Goal: Task Accomplishment & Management: Manage account settings

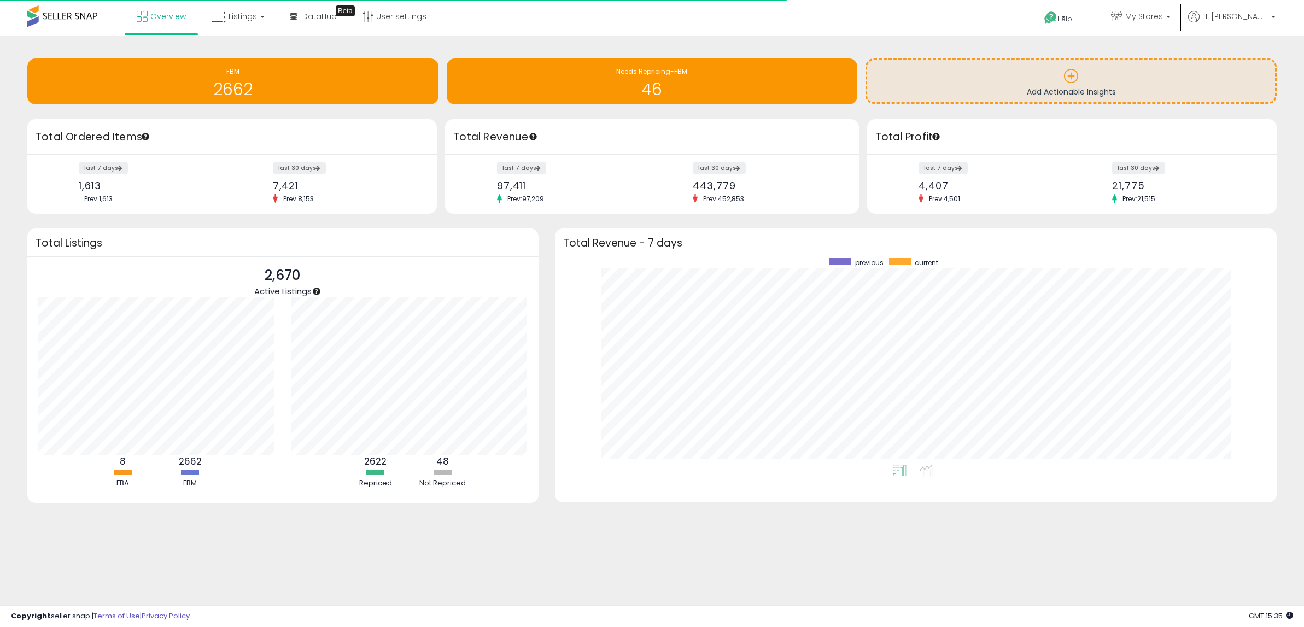
scroll to position [207, 701]
click at [237, 15] on span "Listings" at bounding box center [243, 16] width 28 height 11
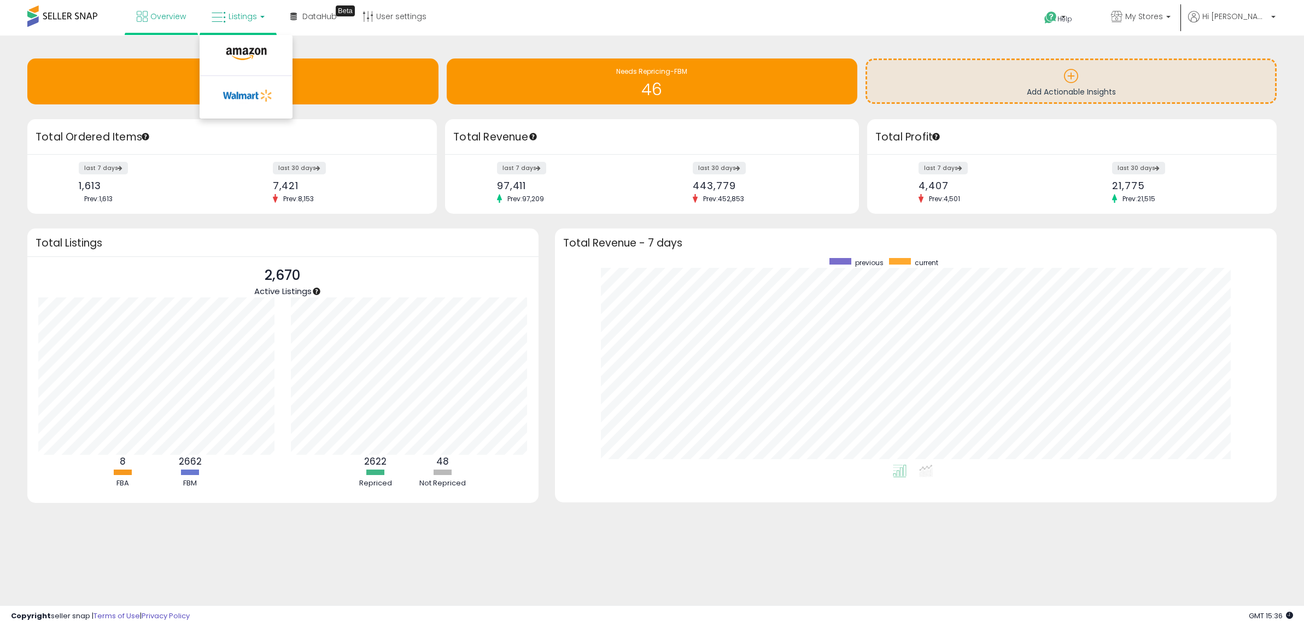
drag, startPoint x: 975, startPoint y: 40, endPoint x: 926, endPoint y: 31, distance: 49.7
click at [975, 40] on div "Retrieving insights data.. FBM 2662 Needs Repricing-FBM 46" at bounding box center [652, 297] width 1304 height 523
click at [1226, 9] on ul "Help Contact Support Search Knowledge Hub Request a Feature API Documentation A…" at bounding box center [1156, 18] width 248 height 36
click at [1233, 16] on span "Hi [PERSON_NAME]" at bounding box center [1236, 16] width 66 height 11
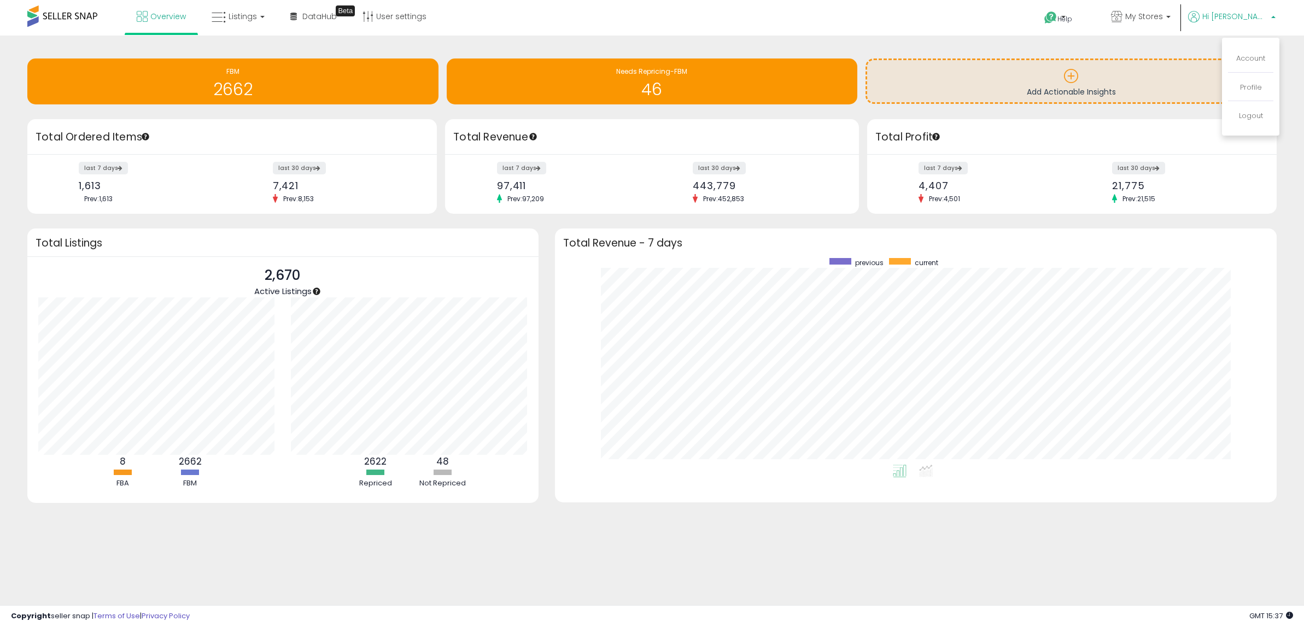
click at [463, 27] on div "Overview Listings DataHub Beta" at bounding box center [424, 23] width 864 height 46
click at [310, 20] on span "DataHub" at bounding box center [319, 16] width 34 height 11
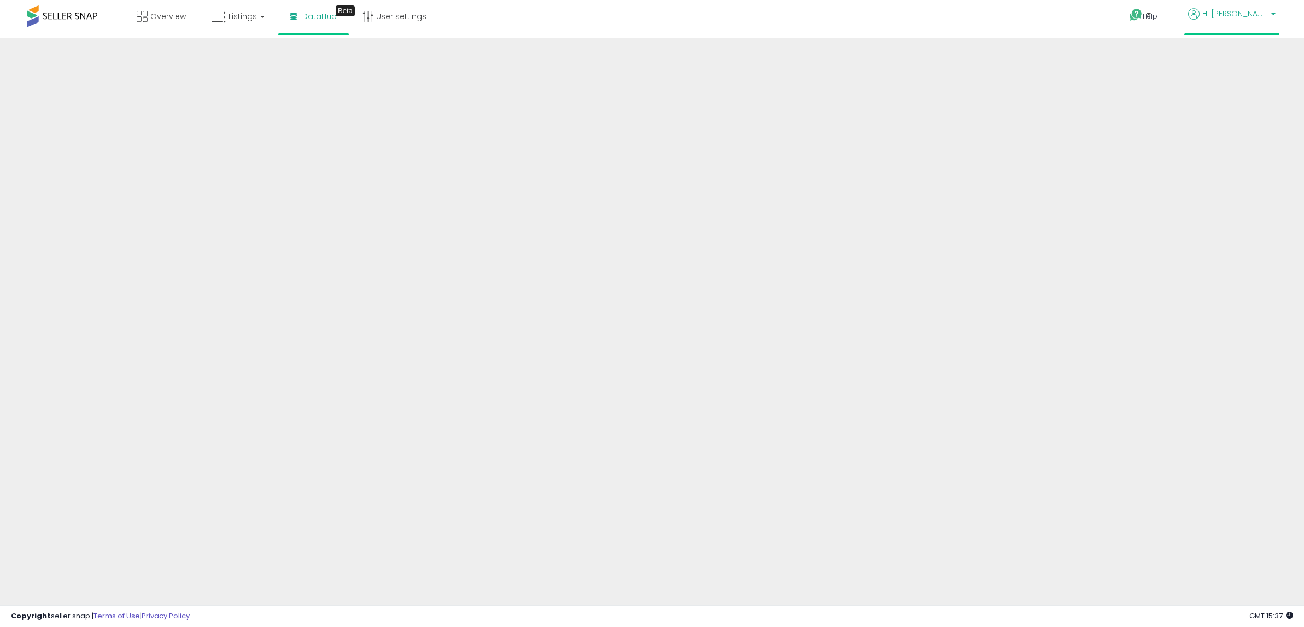
click at [1264, 17] on span "Hi [PERSON_NAME]" at bounding box center [1236, 13] width 66 height 11
click at [1248, 51] on link "Account" at bounding box center [1250, 55] width 29 height 10
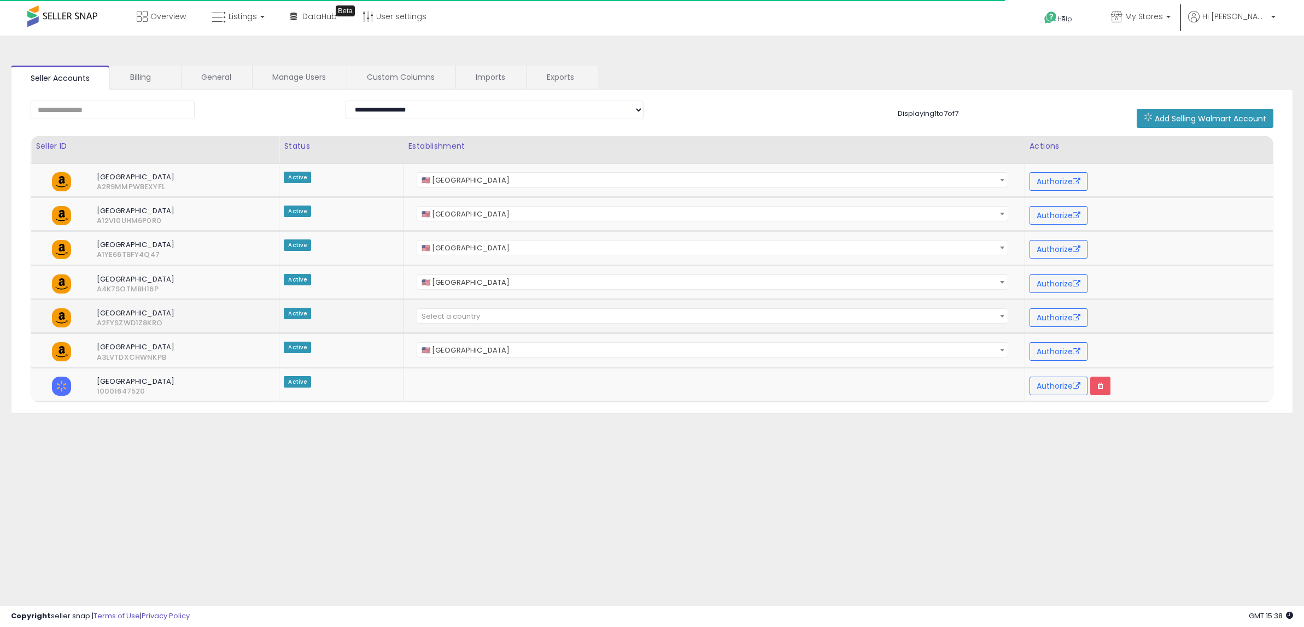
click at [492, 314] on span "Select a country" at bounding box center [712, 316] width 591 height 15
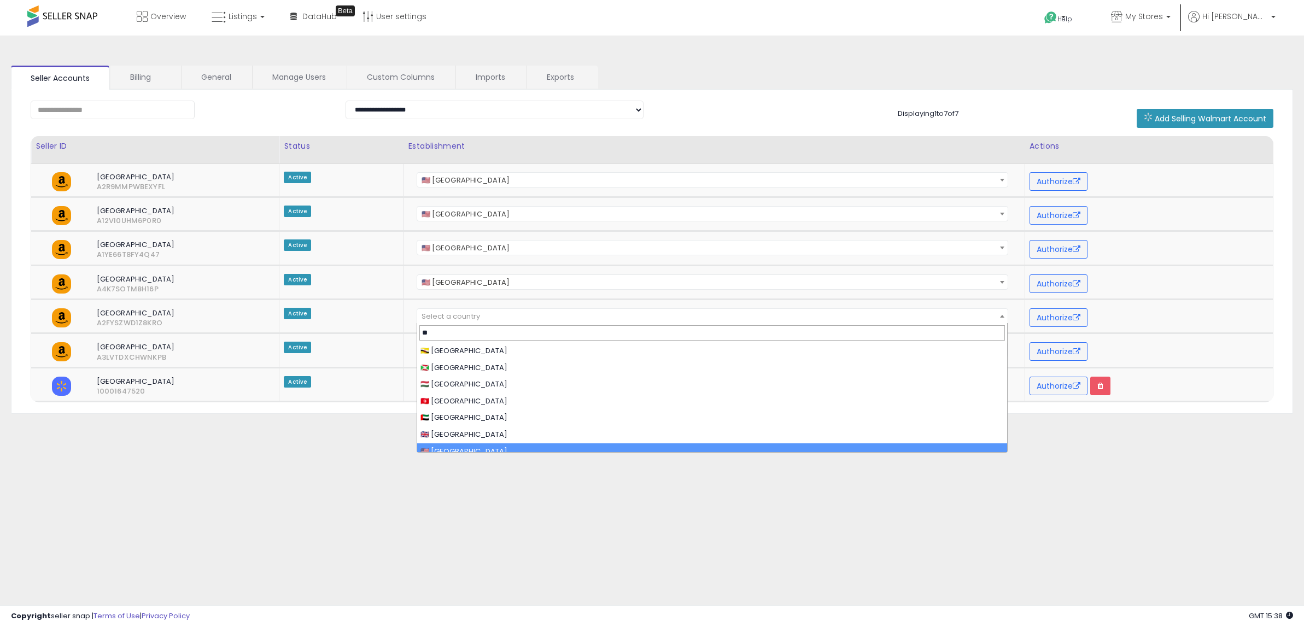
type input "**"
select select "**"
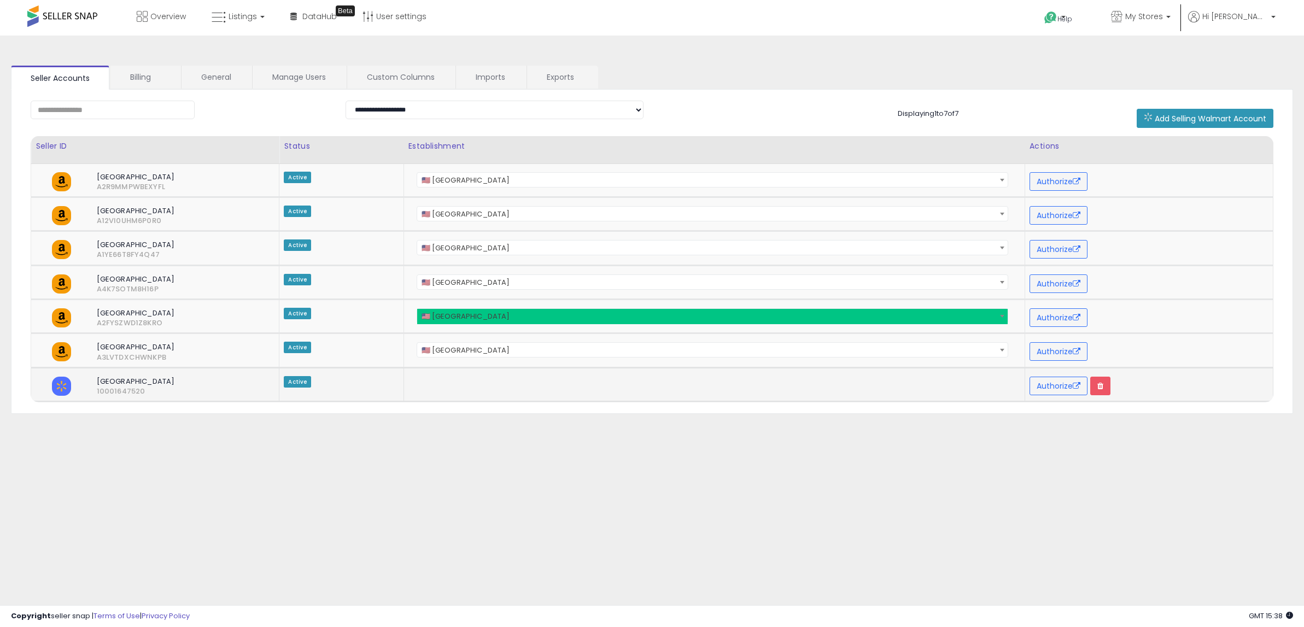
click at [717, 392] on td at bounding box center [714, 384] width 621 height 34
click at [484, 75] on link "Imports" at bounding box center [490, 77] width 69 height 23
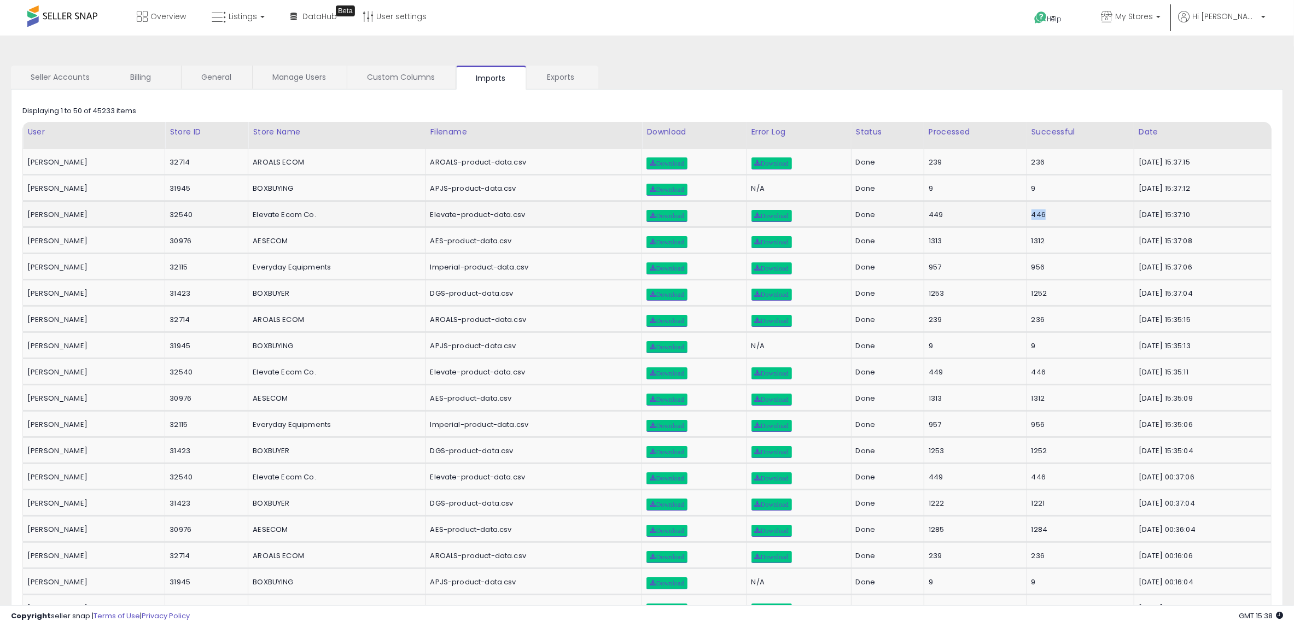
drag, startPoint x: 1031, startPoint y: 215, endPoint x: 992, endPoint y: 213, distance: 39.4
click at [992, 213] on tr "Andrew Shelstad 32540 Elevate Ecom Co. Elevate-product-data.csv" at bounding box center [647, 214] width 1248 height 26
click at [938, 215] on div "449" at bounding box center [974, 215] width 90 height 10
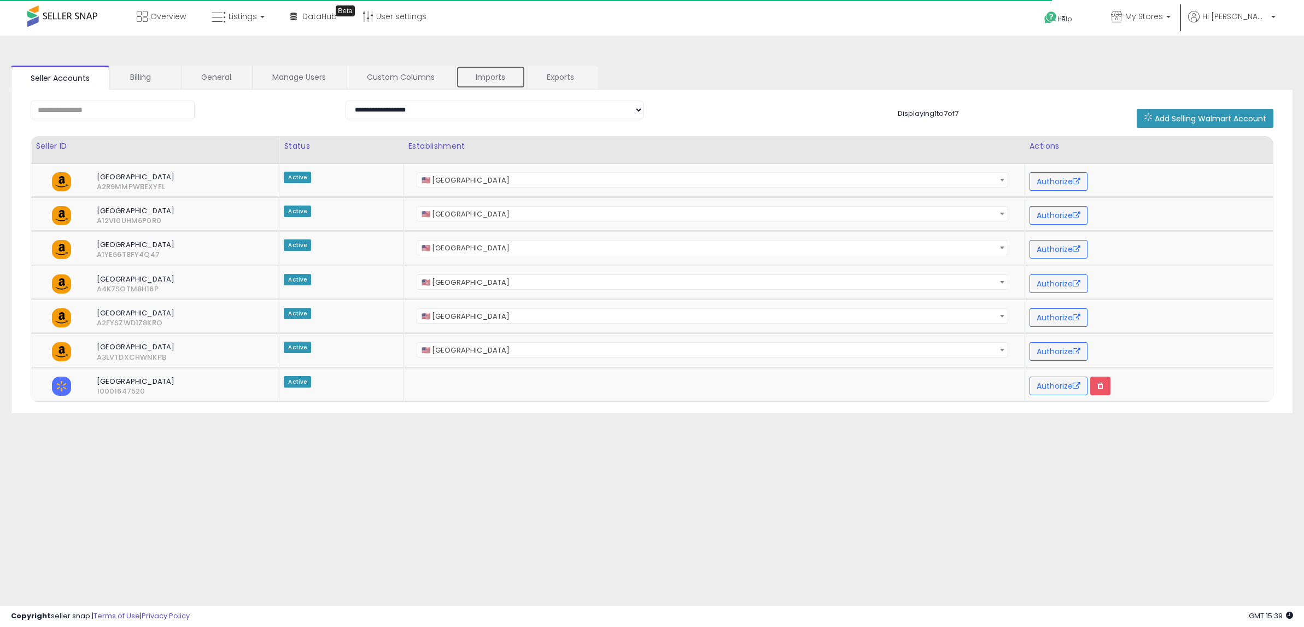
click at [488, 78] on link "Imports" at bounding box center [490, 77] width 69 height 23
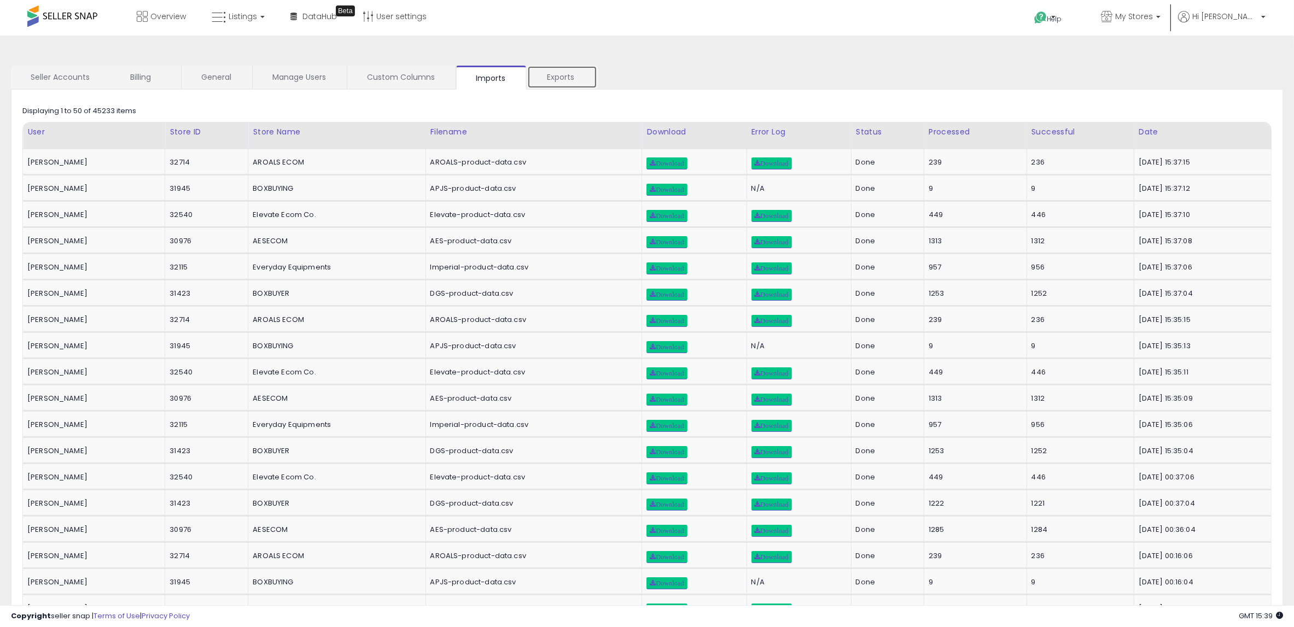
click at [563, 79] on link "Exports" at bounding box center [562, 77] width 70 height 23
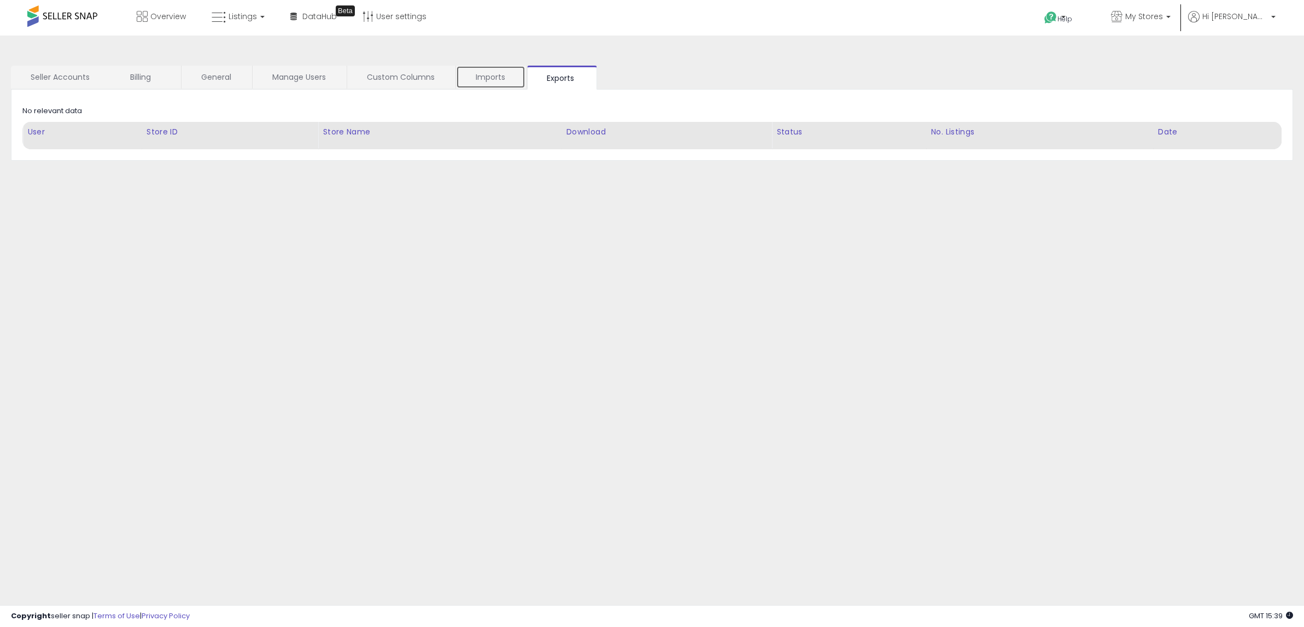
click at [492, 81] on link "Imports" at bounding box center [490, 77] width 69 height 23
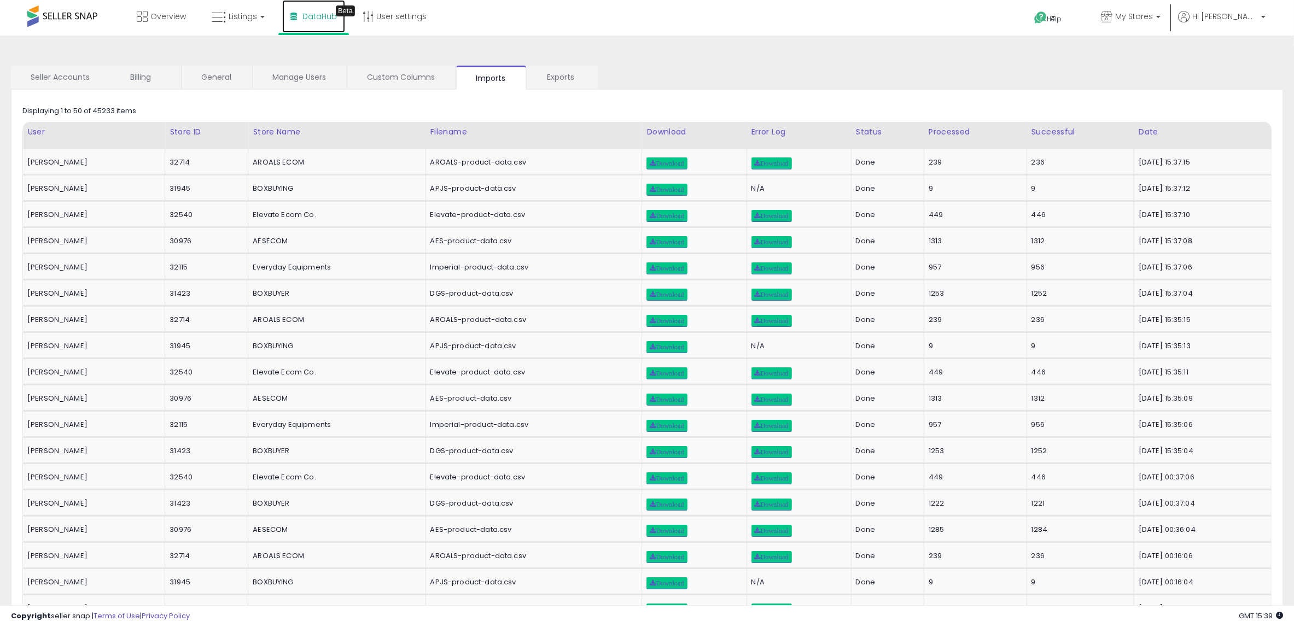
click at [302, 17] on span "DataHub" at bounding box center [319, 16] width 34 height 11
